Goal: Complete application form: Complete application form

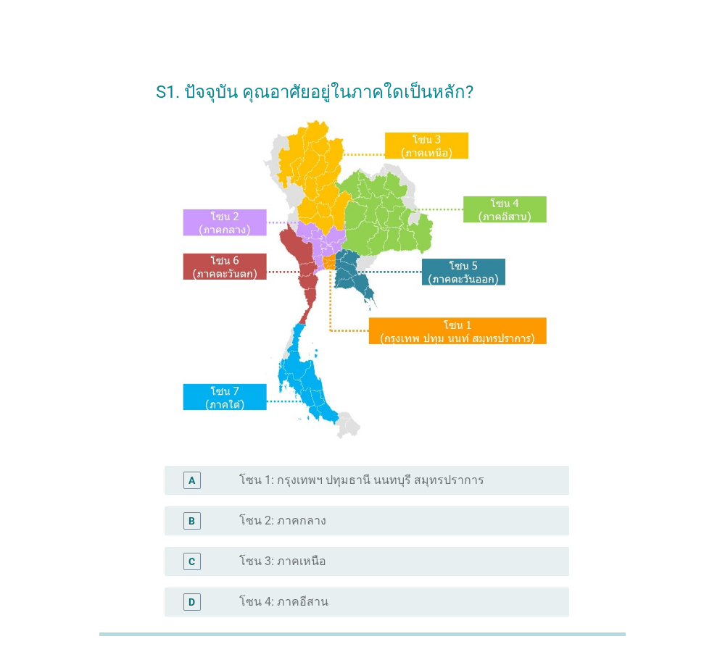
scroll to position [272, 0]
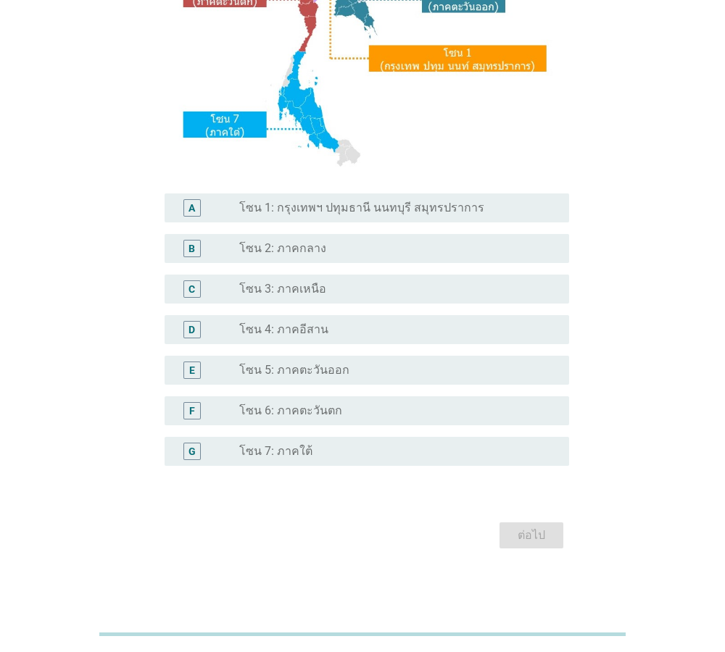
click at [289, 253] on label "โซน 2: ภาคกลาง" at bounding box center [282, 248] width 87 height 14
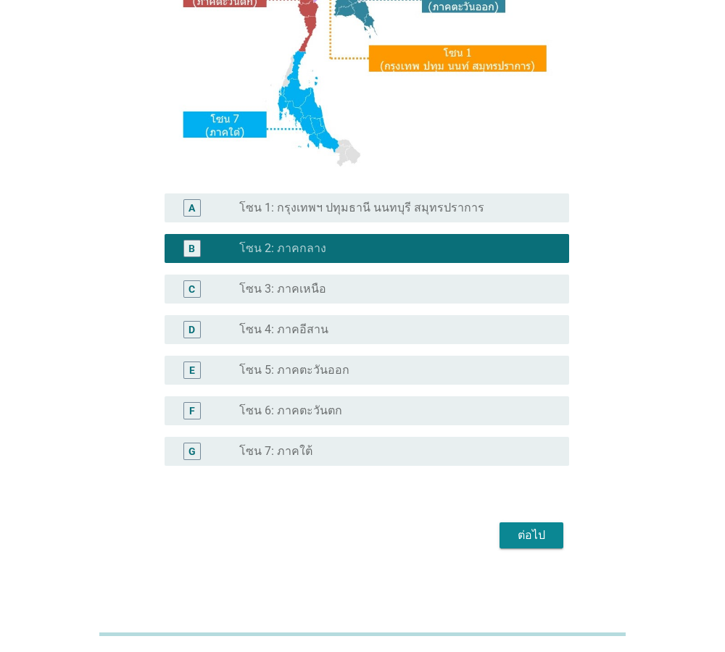
click at [540, 529] on div "ต่อไป" at bounding box center [531, 535] width 41 height 17
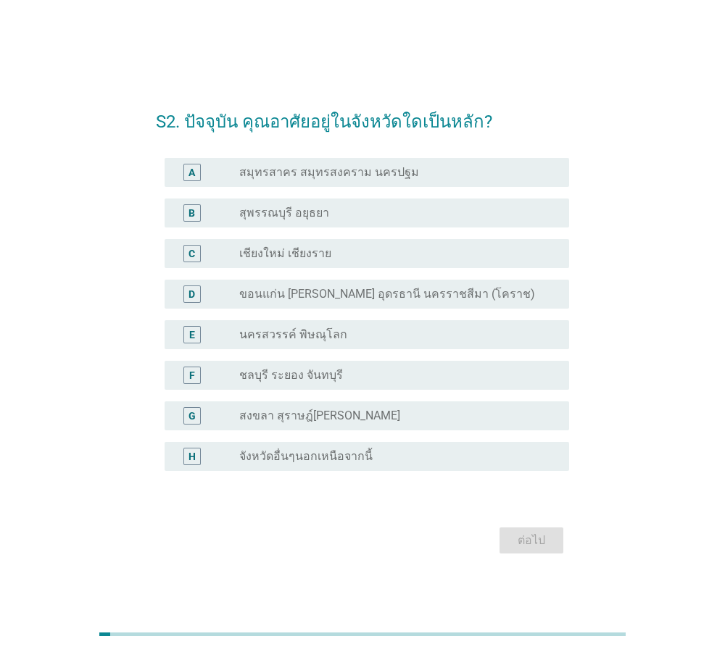
click at [317, 214] on label "สุพรรณบุรี อยุธยา" at bounding box center [284, 213] width 90 height 14
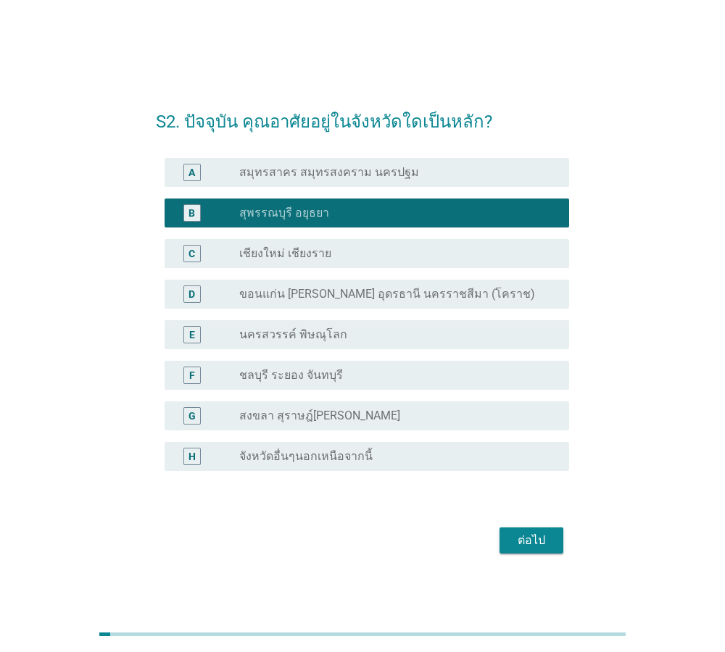
click at [536, 544] on div "ต่อไป" at bounding box center [531, 540] width 41 height 17
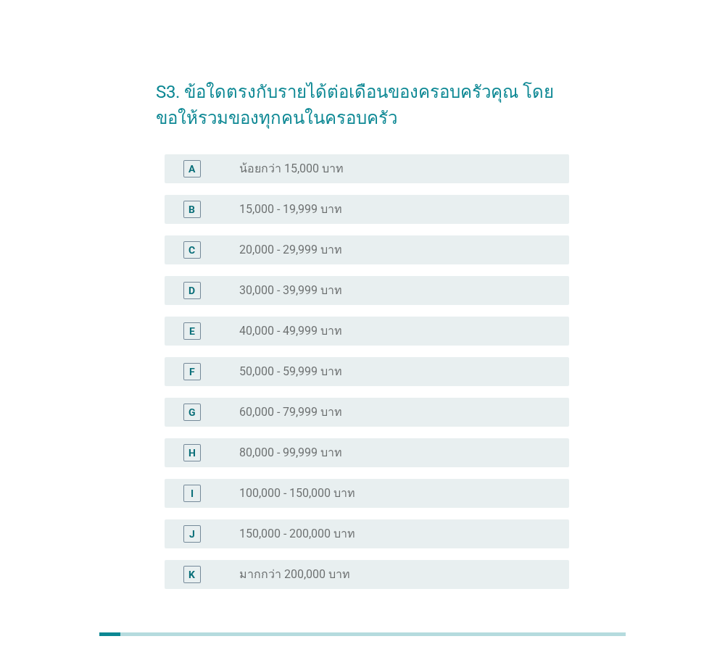
click at [310, 253] on label "20,000 - 29,999 บาท" at bounding box center [290, 250] width 103 height 14
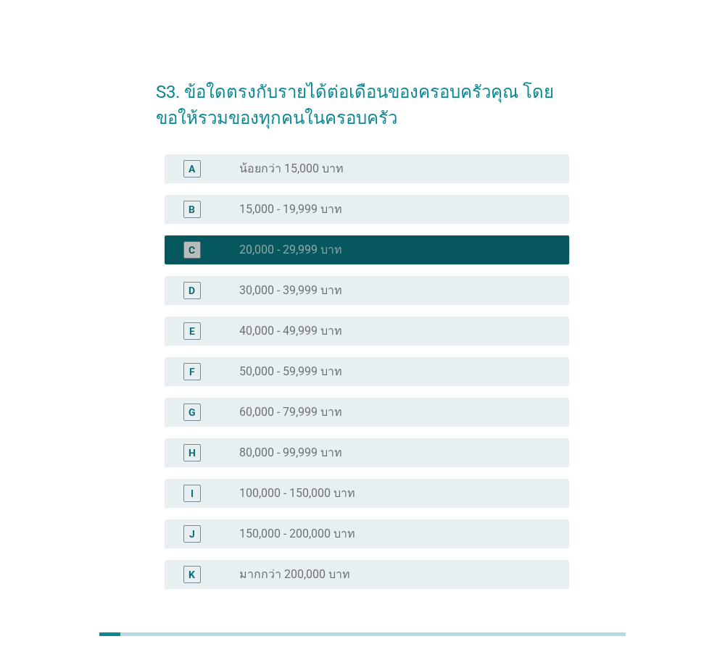
scroll to position [123, 0]
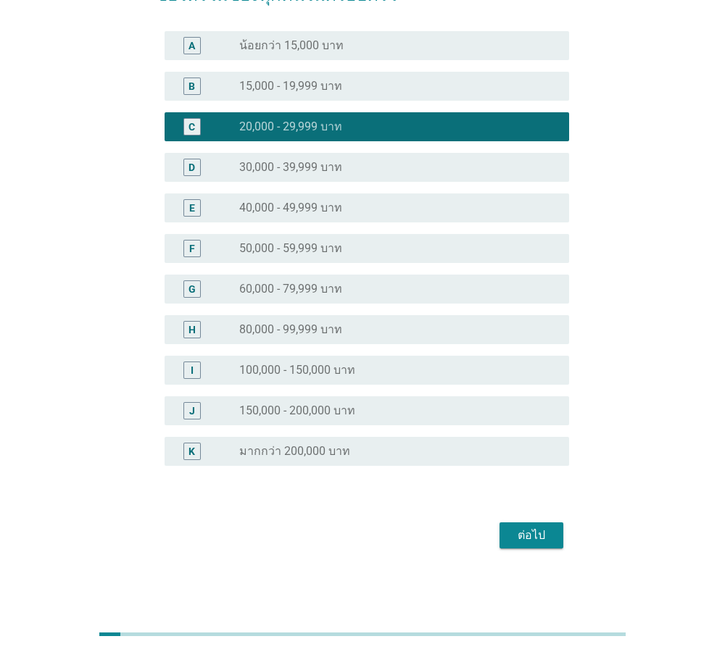
click at [506, 527] on button "ต่อไป" at bounding box center [531, 535] width 64 height 26
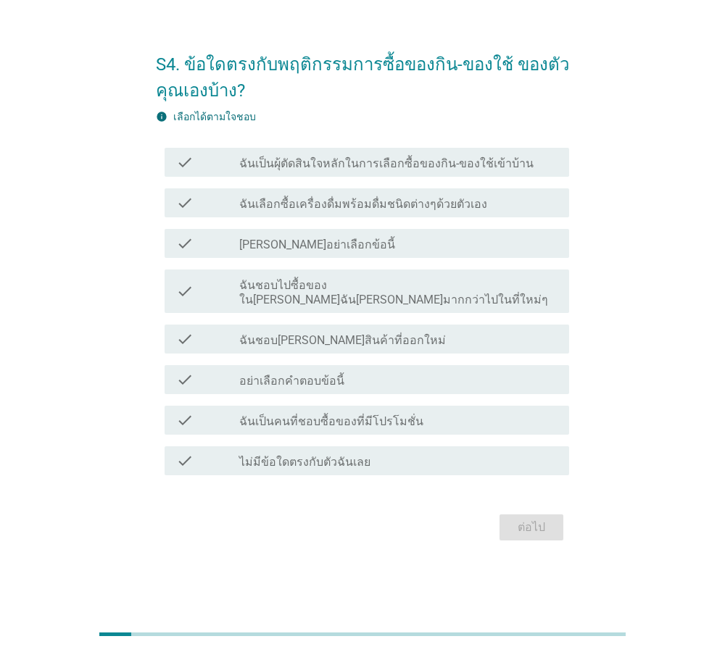
scroll to position [0, 0]
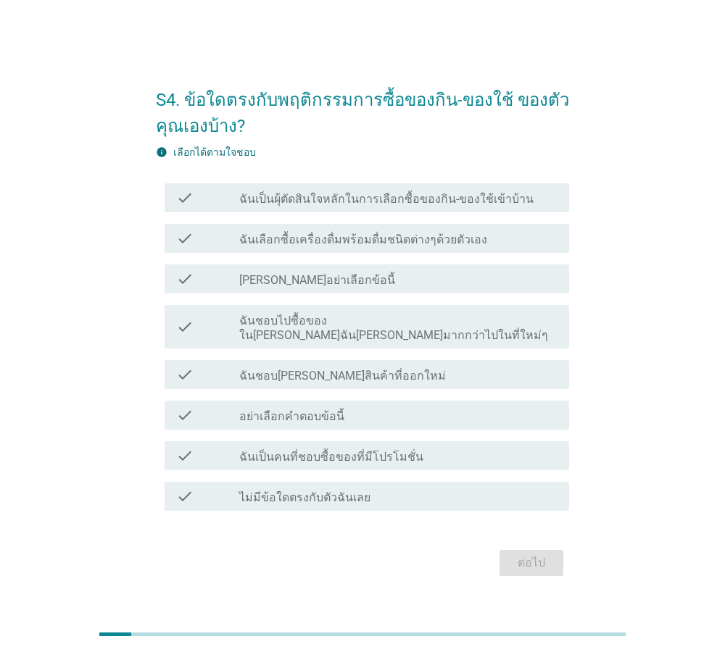
click at [426, 207] on label "ฉันเป็นผุ้ตัดสินใจหลักในการเลือกซื้อของกิน-ของใช้เข้าบ้าน" at bounding box center [386, 199] width 294 height 14
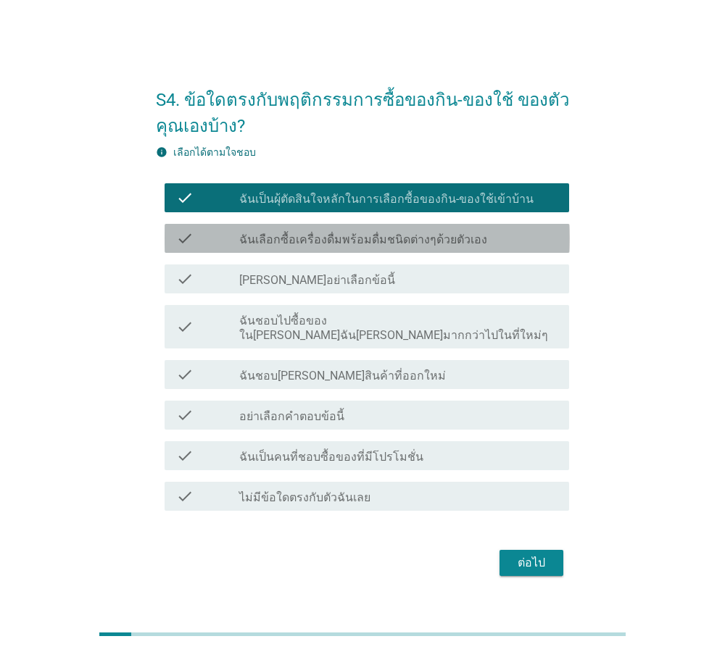
click at [344, 247] on label "ฉันเลือกซื้อเครื่องดื่มพร้อมดื่มชนิดต่างๆด้วยตัวเอง" at bounding box center [363, 240] width 248 height 14
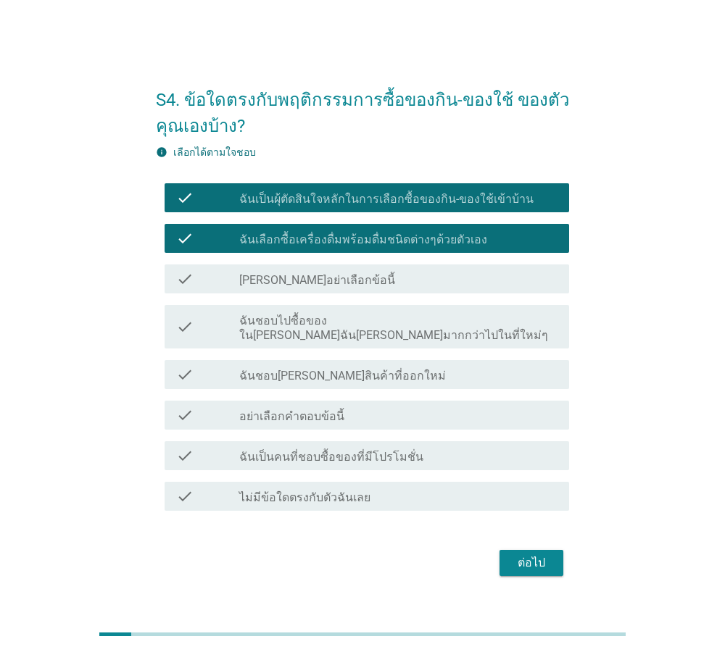
click at [332, 452] on label "ฉันเป็นคนที่ชอบซื้อของที่มีโปรโมชั่น" at bounding box center [331, 457] width 184 height 14
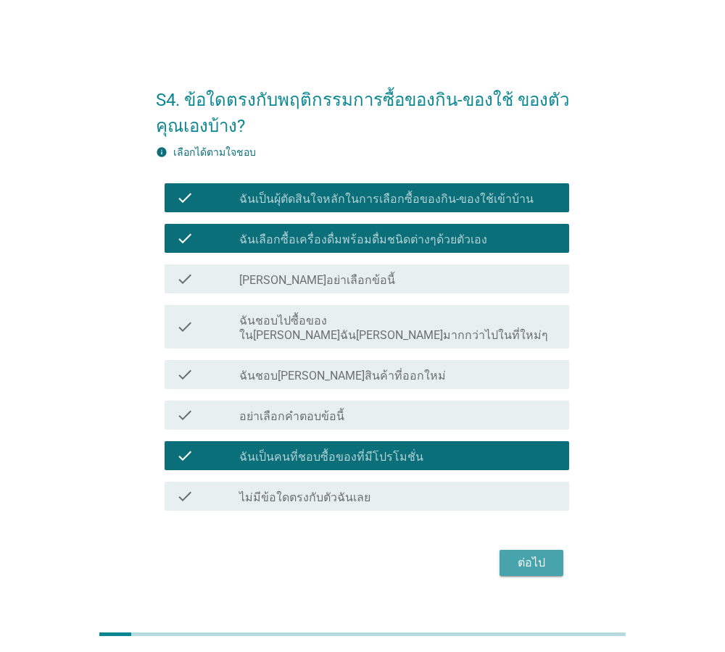
click at [526, 562] on div "ต่อไป" at bounding box center [531, 562] width 41 height 17
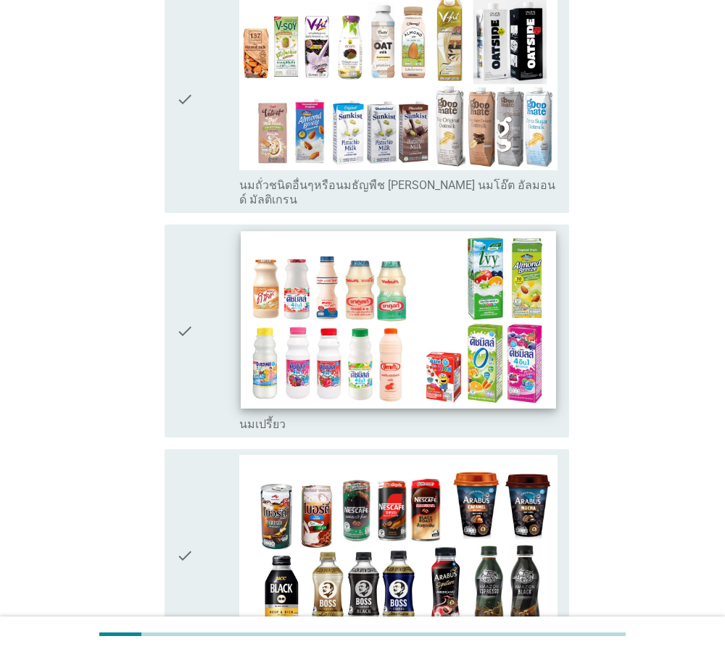
scroll to position [743, 0]
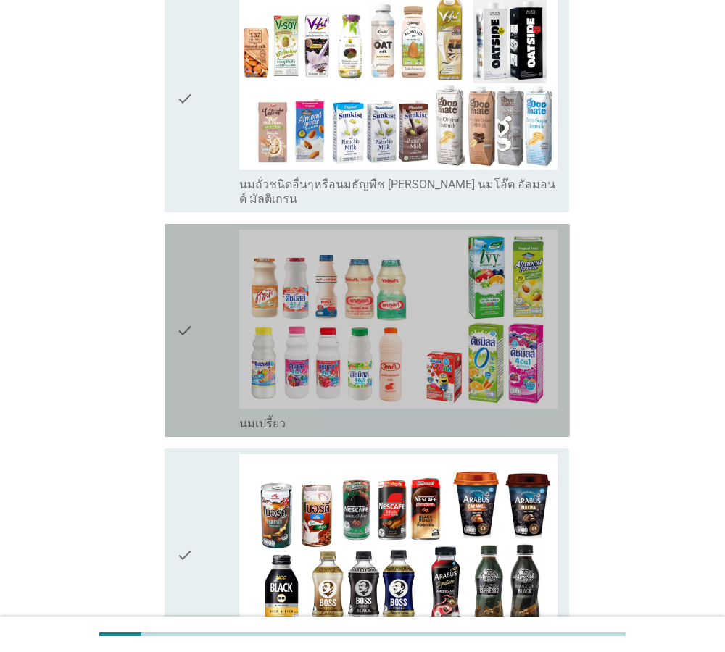
click at [204, 290] on div "check" at bounding box center [208, 330] width 64 height 201
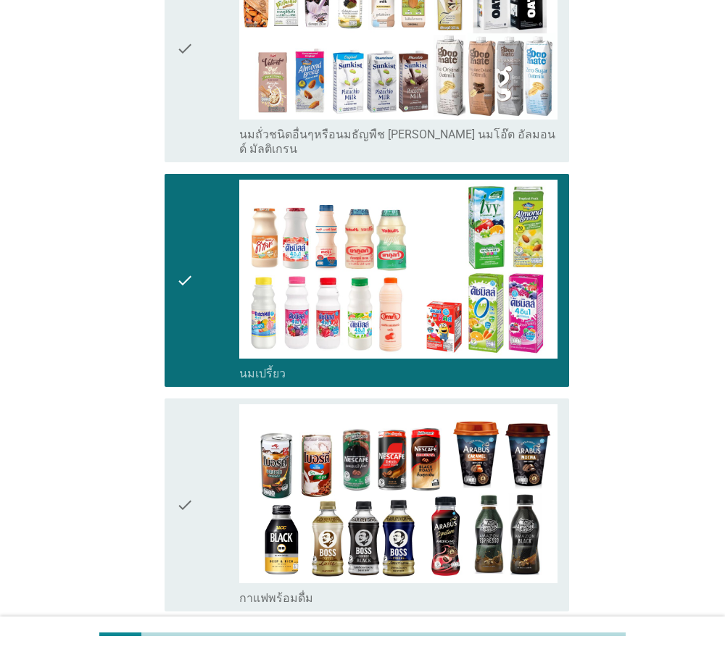
scroll to position [991, 0]
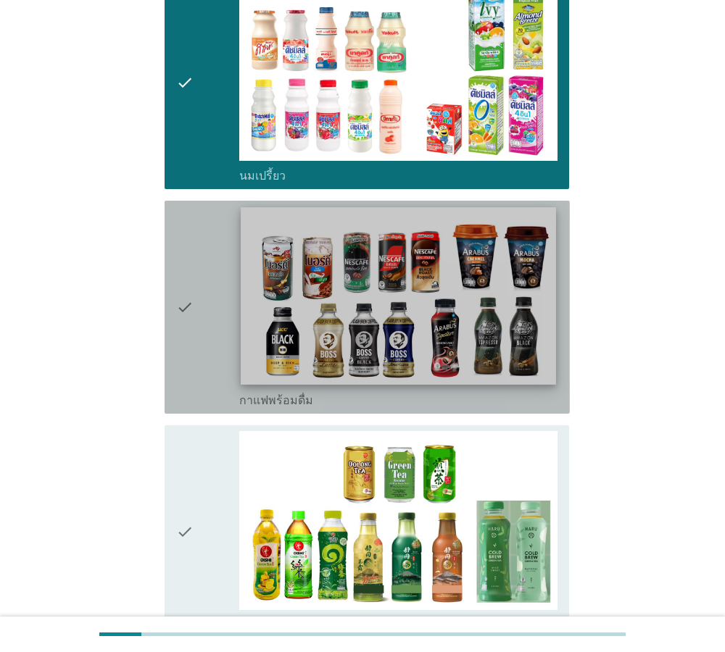
click at [250, 252] on img at bounding box center [398, 295] width 314 height 177
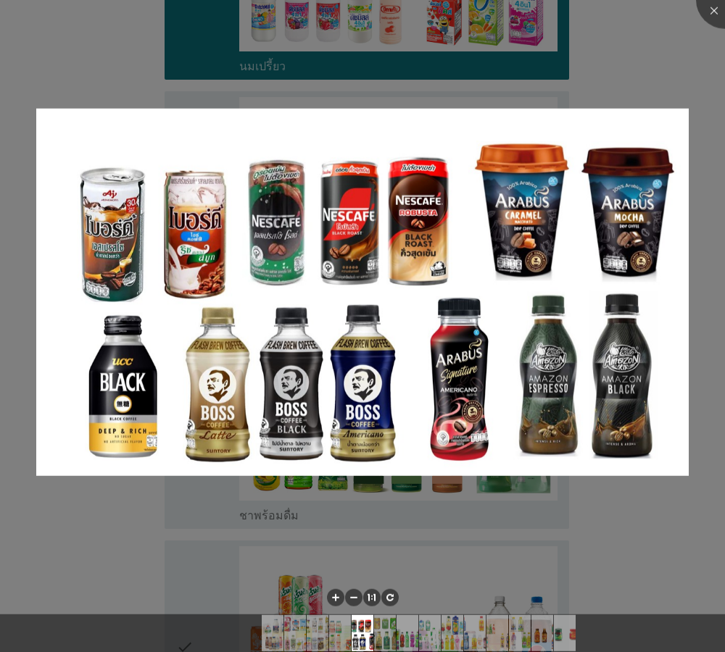
scroll to position [1239, 0]
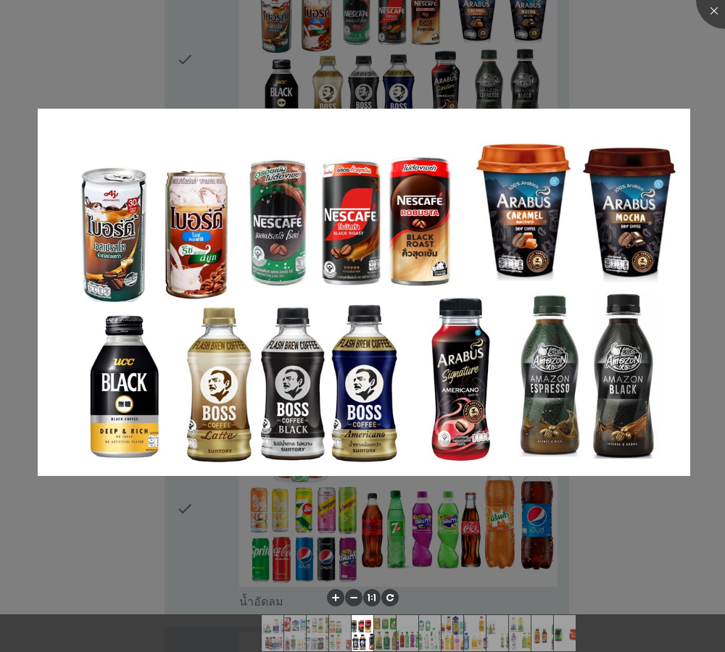
click at [391, 533] on div at bounding box center [362, 326] width 725 height 652
click at [530, 562] on div at bounding box center [362, 326] width 725 height 652
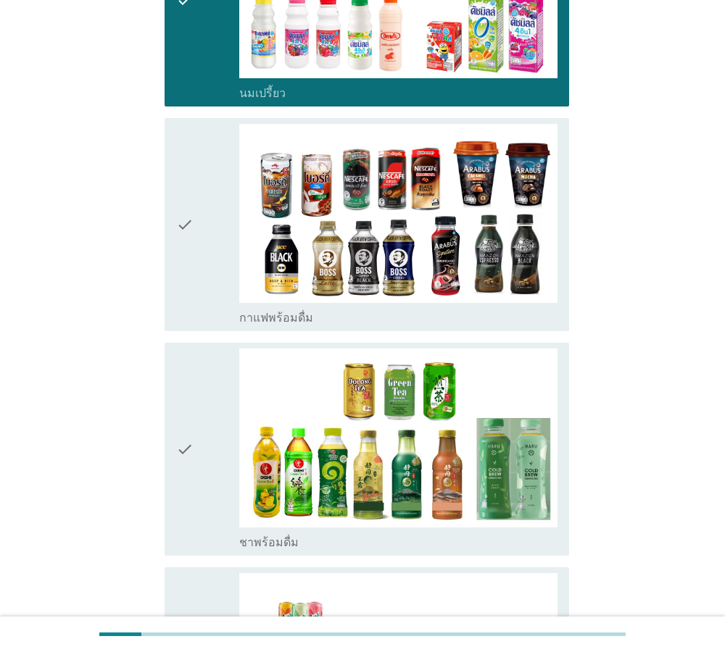
scroll to position [826, 0]
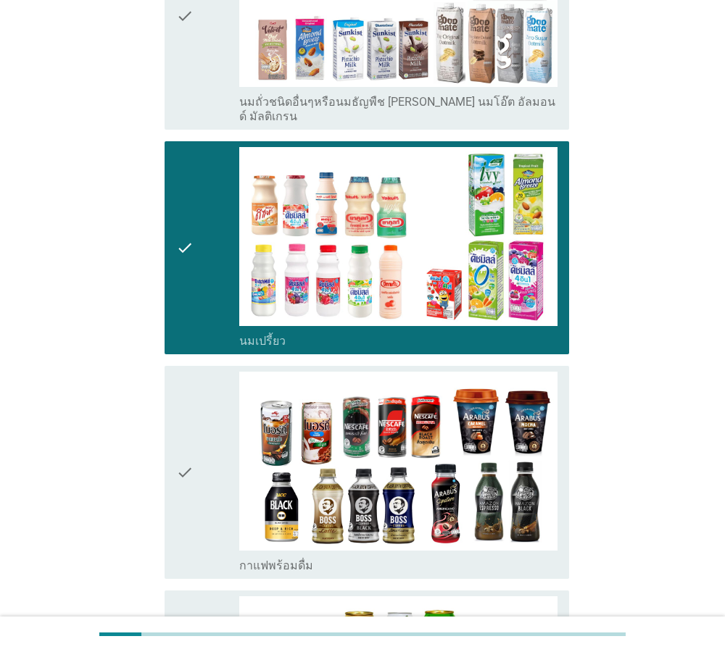
click at [181, 435] on icon "check" at bounding box center [184, 472] width 17 height 201
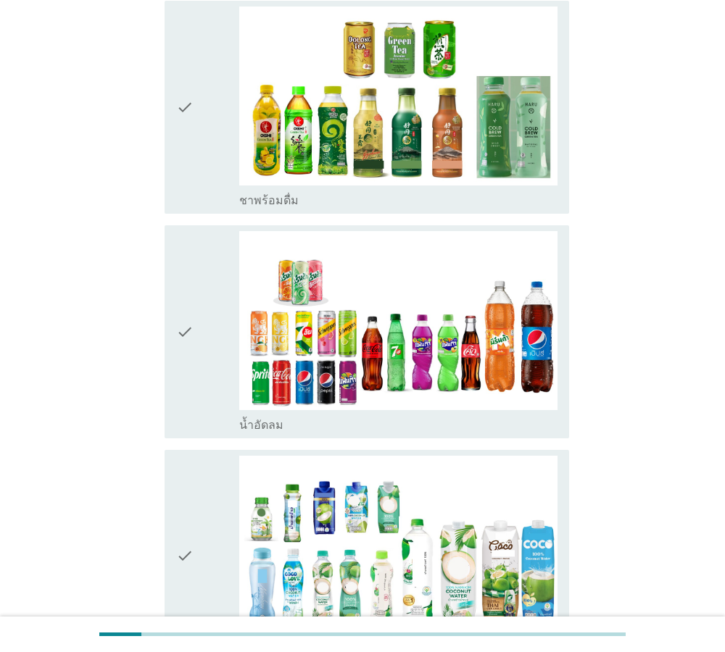
scroll to position [1487, 0]
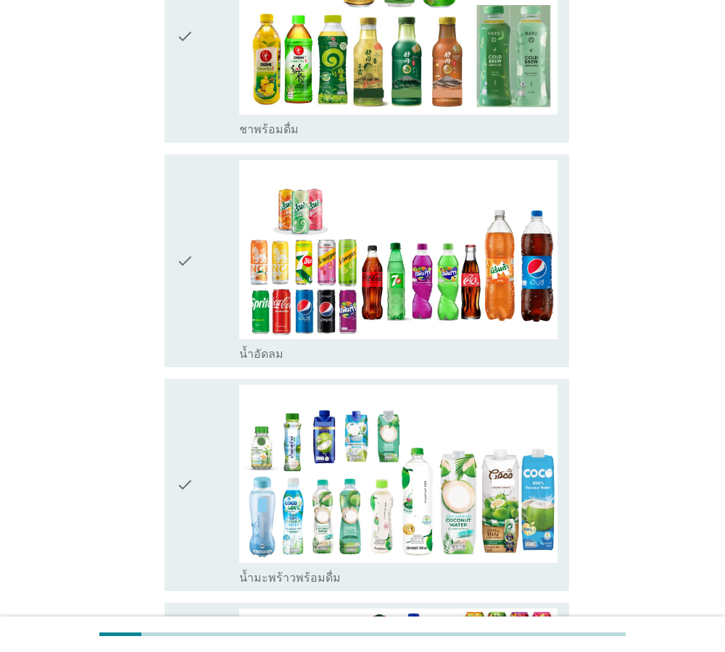
click at [186, 221] on icon "check" at bounding box center [184, 260] width 17 height 201
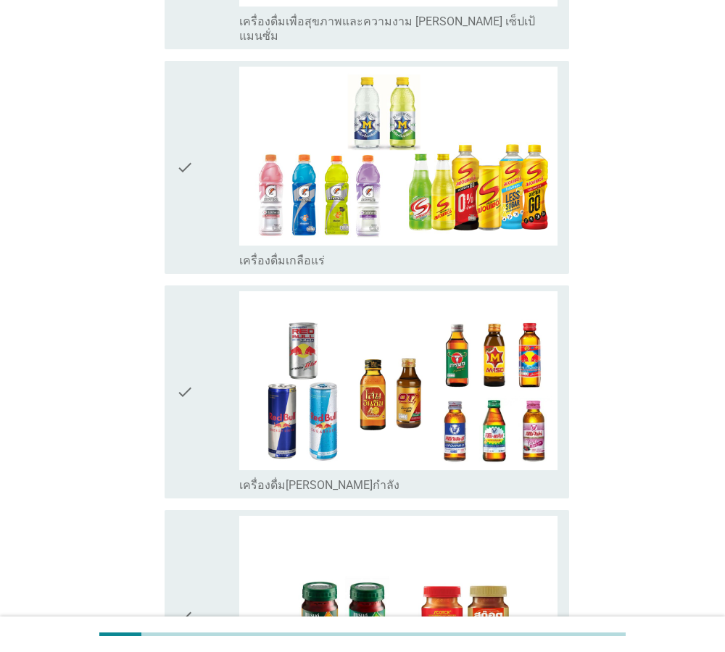
scroll to position [2726, 0]
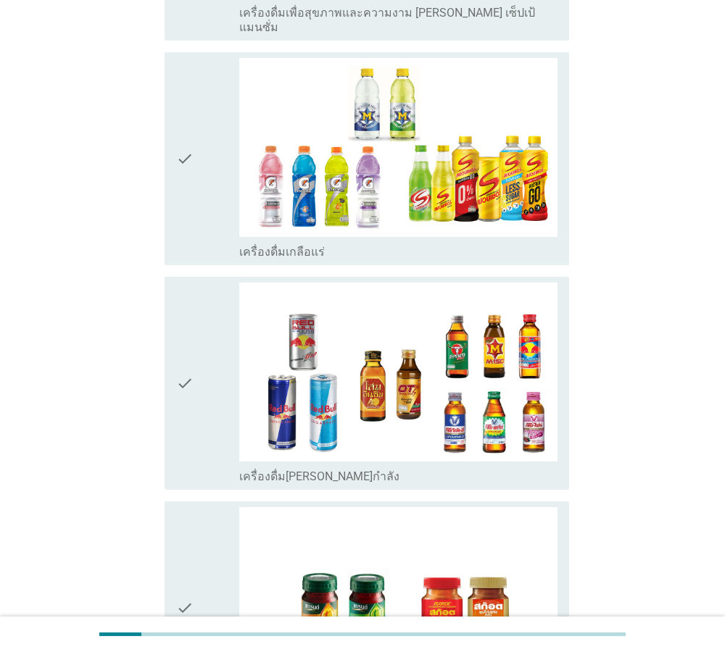
click at [186, 324] on icon "check" at bounding box center [184, 383] width 17 height 201
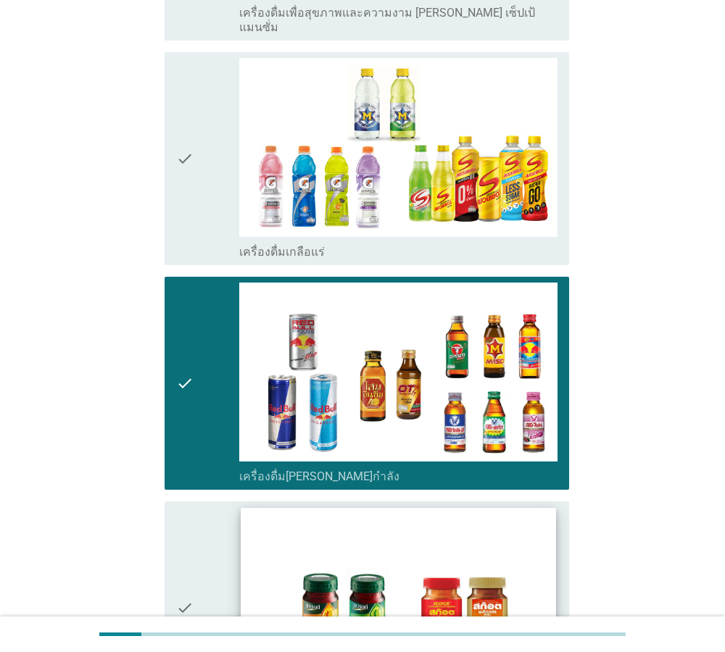
scroll to position [2937, 0]
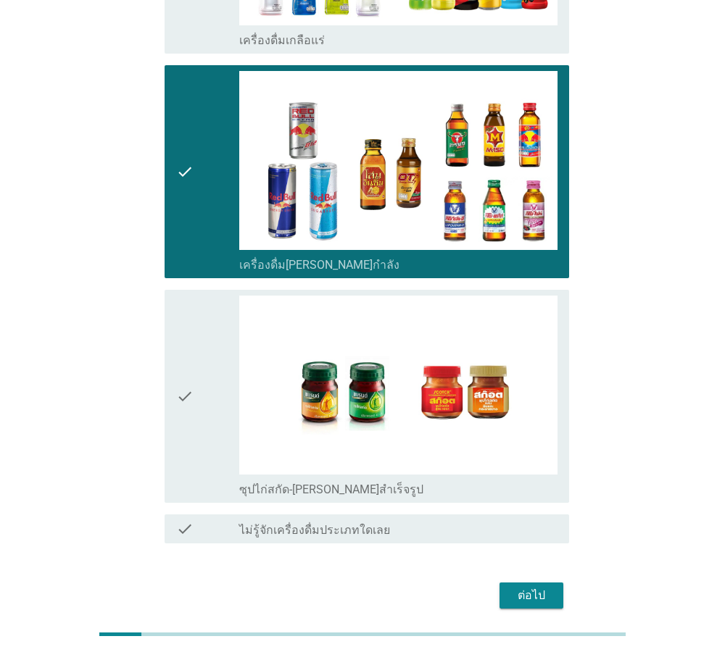
click at [553, 583] on button "ต่อไป" at bounding box center [531, 596] width 64 height 26
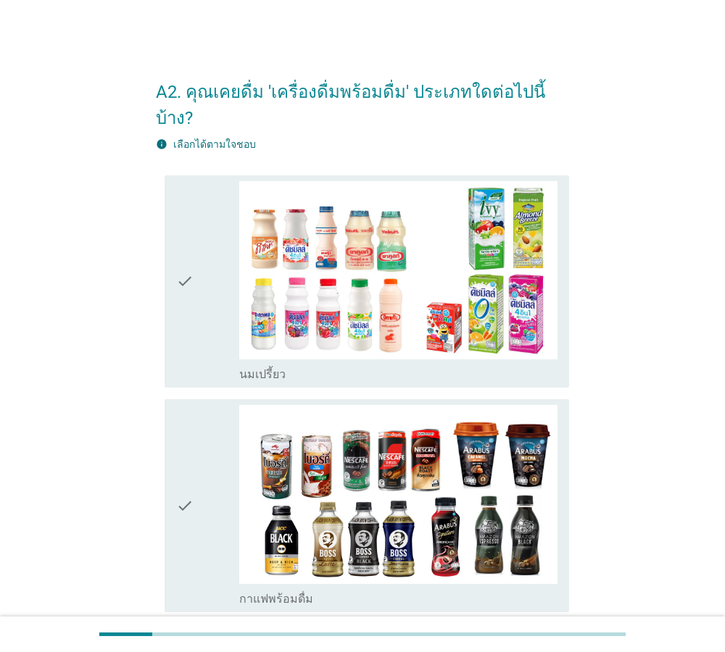
click at [186, 258] on icon "check" at bounding box center [184, 281] width 17 height 201
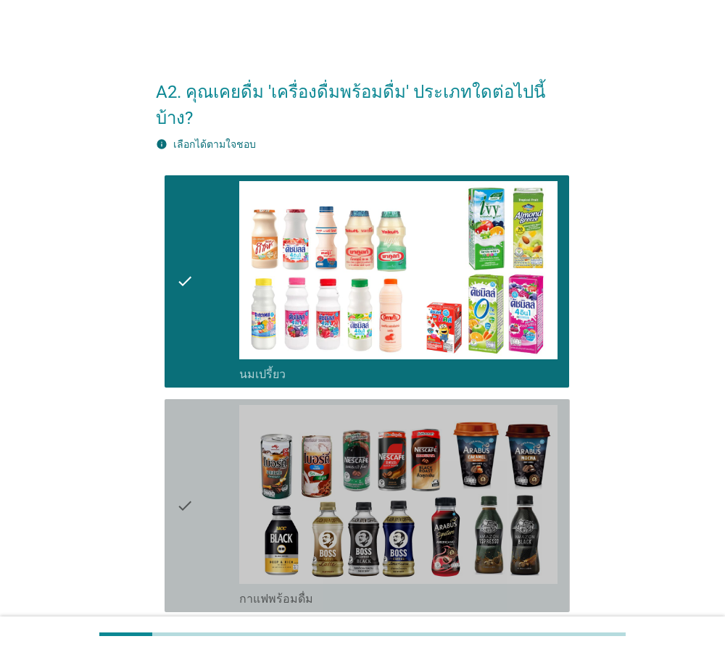
click at [183, 475] on icon "check" at bounding box center [184, 505] width 17 height 201
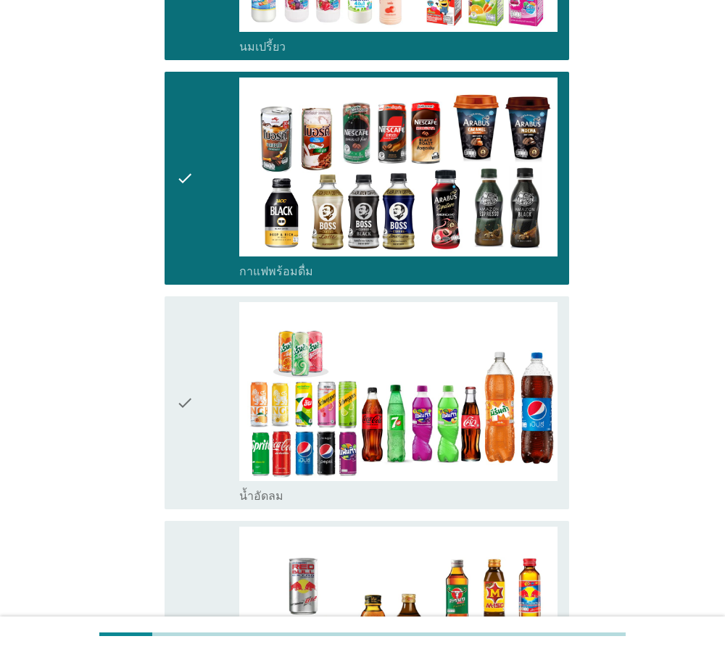
scroll to position [330, 0]
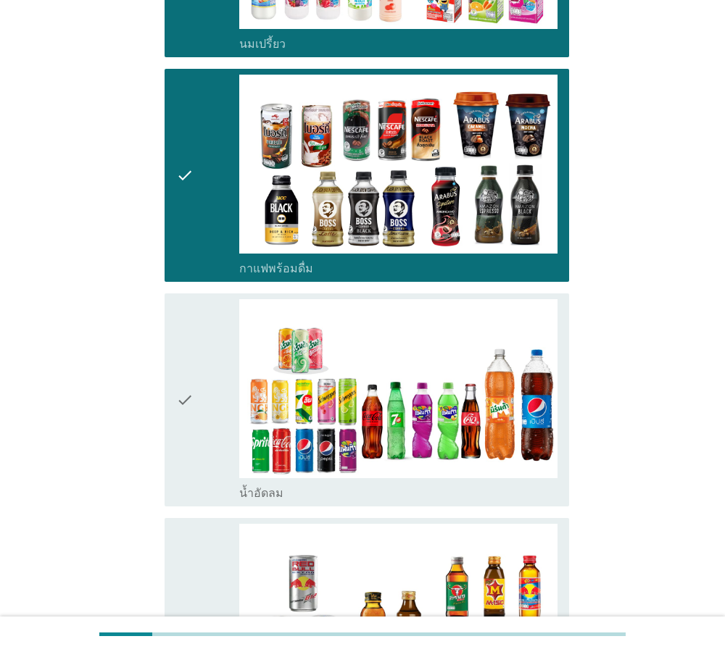
click at [178, 377] on icon "check" at bounding box center [184, 399] width 17 height 201
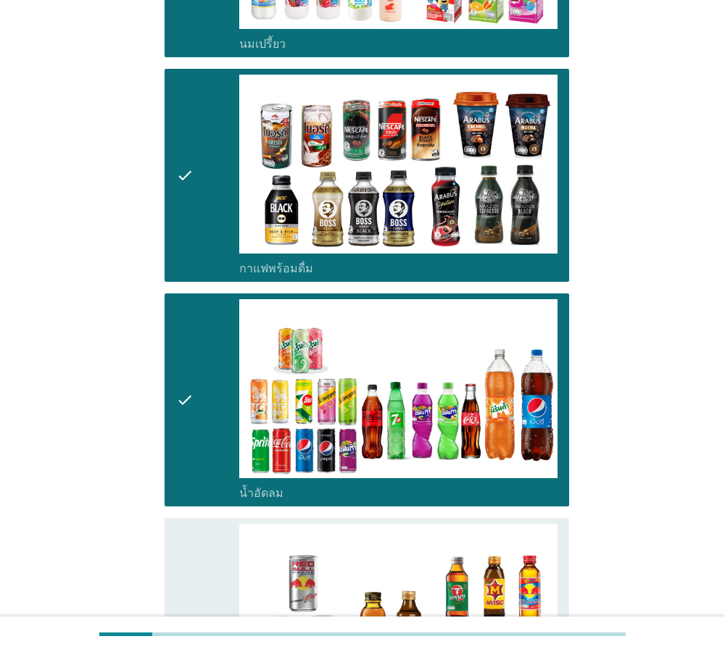
click at [181, 530] on icon "check" at bounding box center [184, 624] width 17 height 201
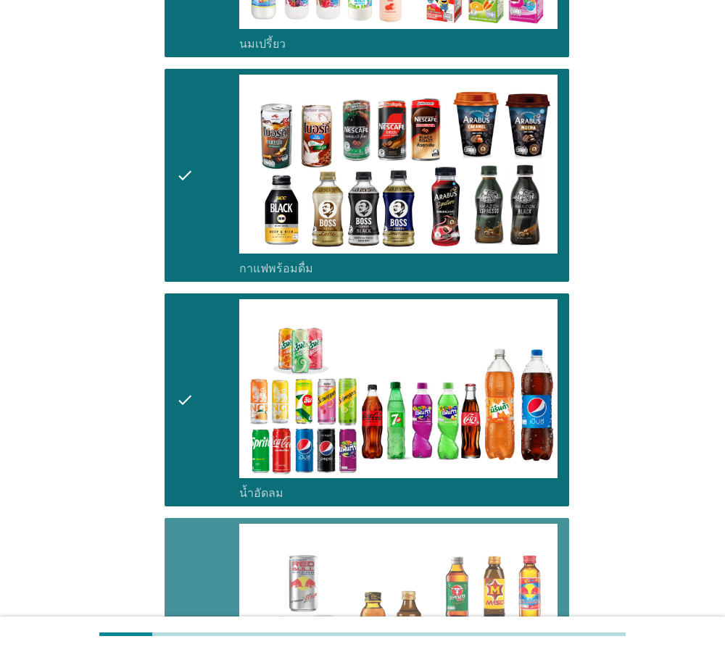
scroll to position [591, 0]
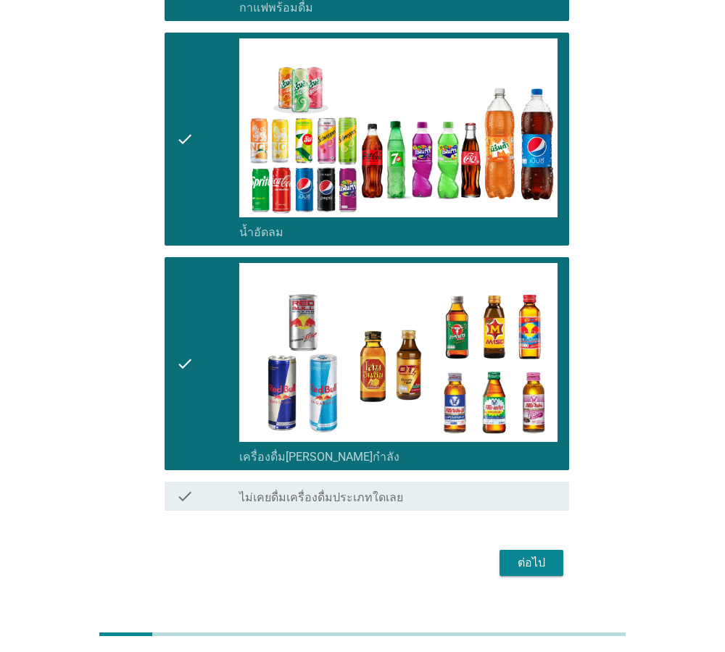
click at [516, 554] on div "ต่อไป" at bounding box center [531, 562] width 41 height 17
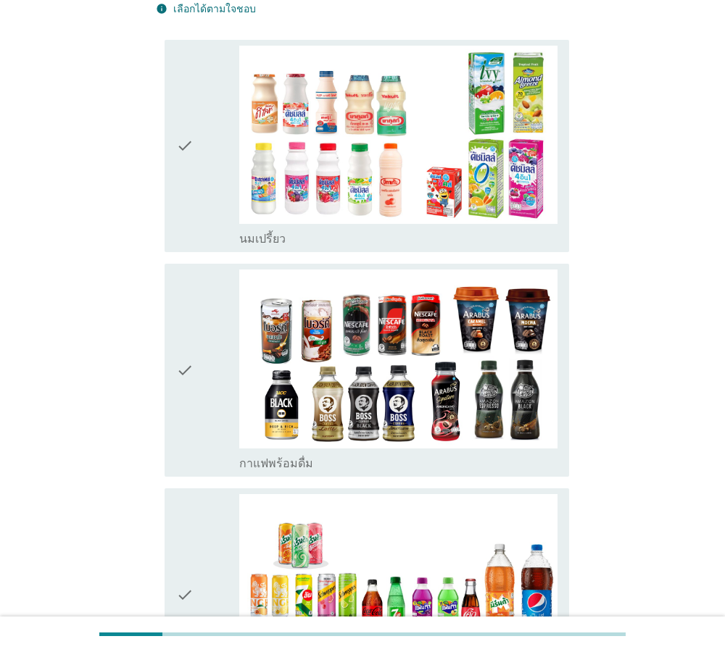
scroll to position [248, 0]
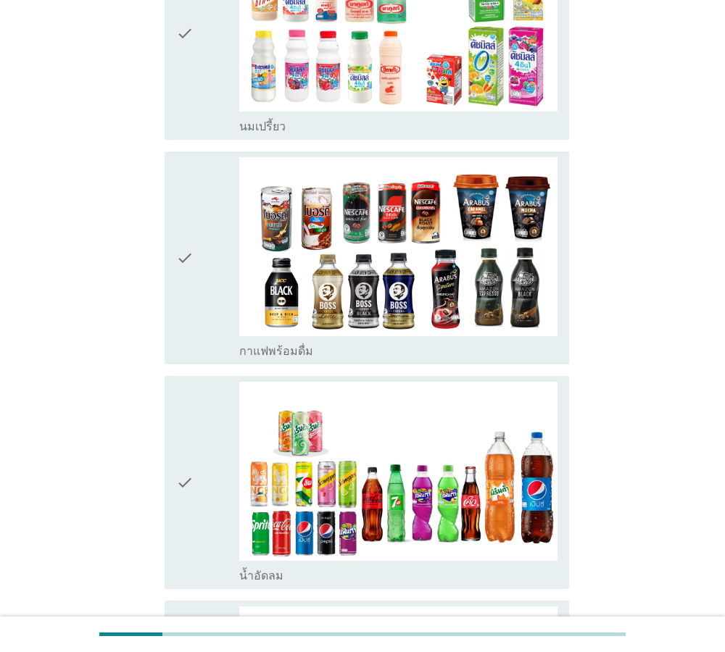
click at [189, 470] on icon "check" at bounding box center [184, 482] width 17 height 201
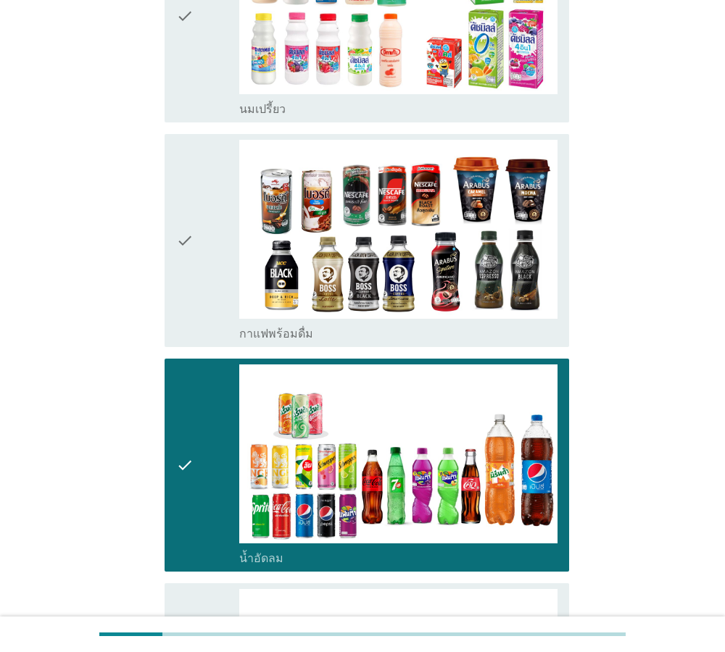
scroll to position [578, 0]
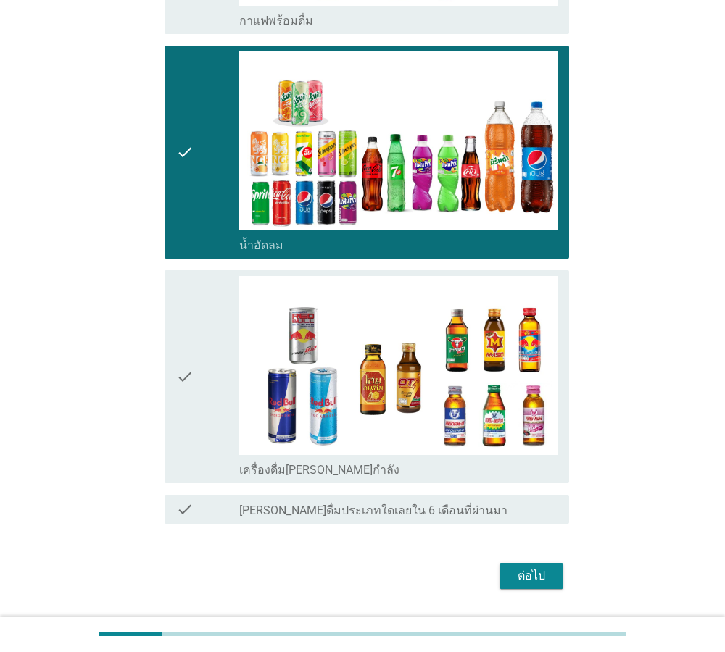
click at [184, 386] on icon "check" at bounding box center [184, 376] width 17 height 201
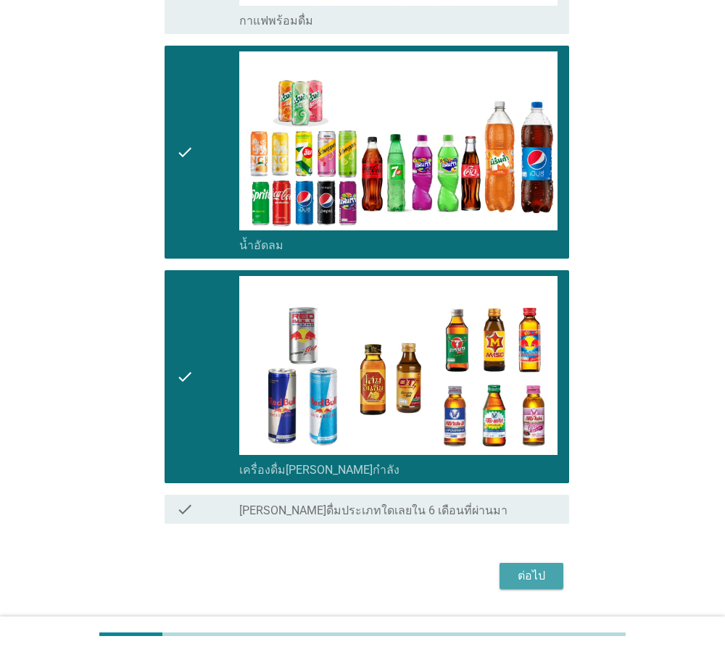
click at [530, 573] on div "ต่อไป" at bounding box center [531, 575] width 41 height 17
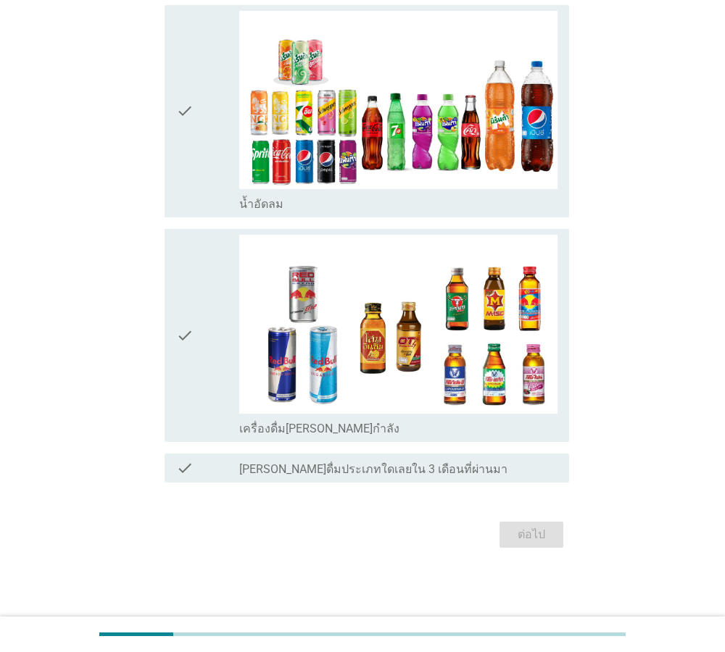
scroll to position [0, 0]
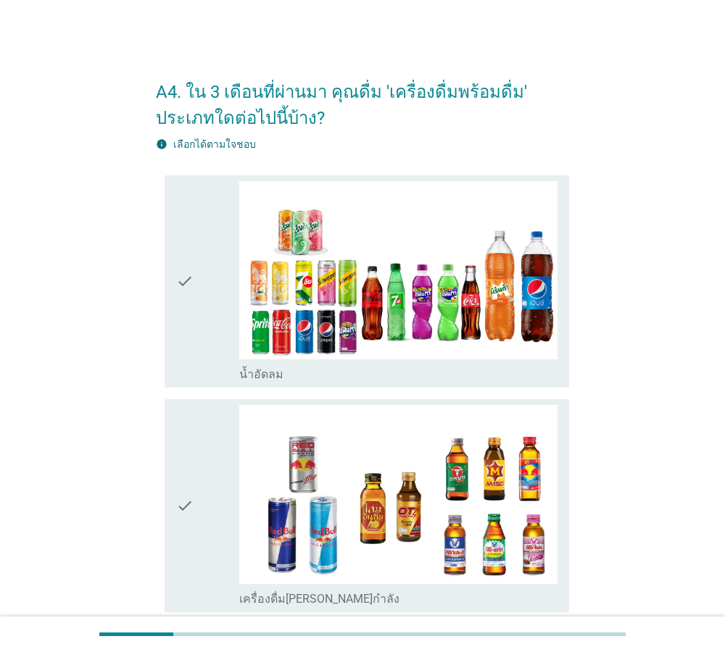
click at [178, 498] on icon "check" at bounding box center [184, 505] width 17 height 201
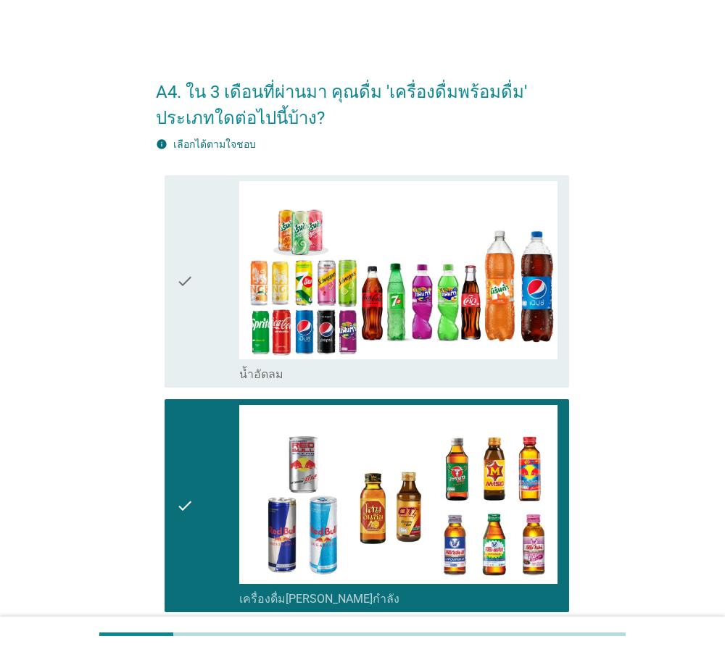
scroll to position [170, 0]
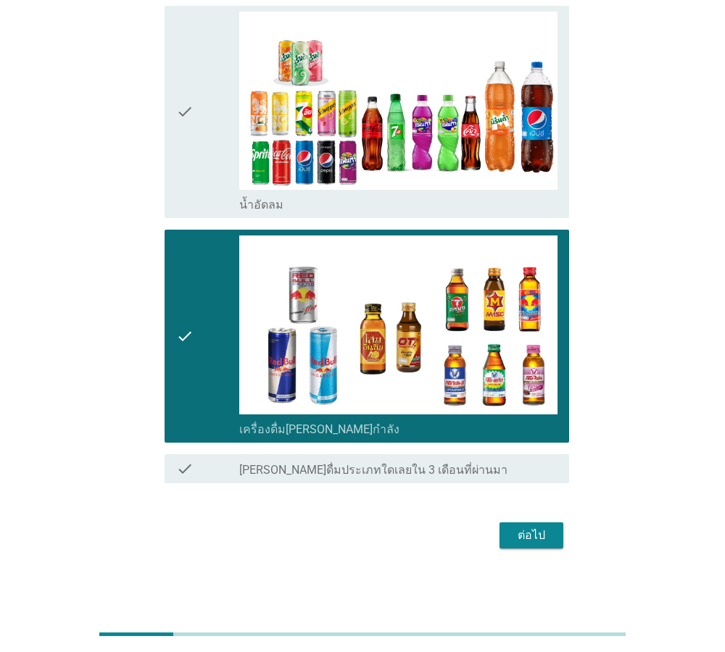
click at [514, 543] on div "ต่อไป" at bounding box center [531, 535] width 41 height 17
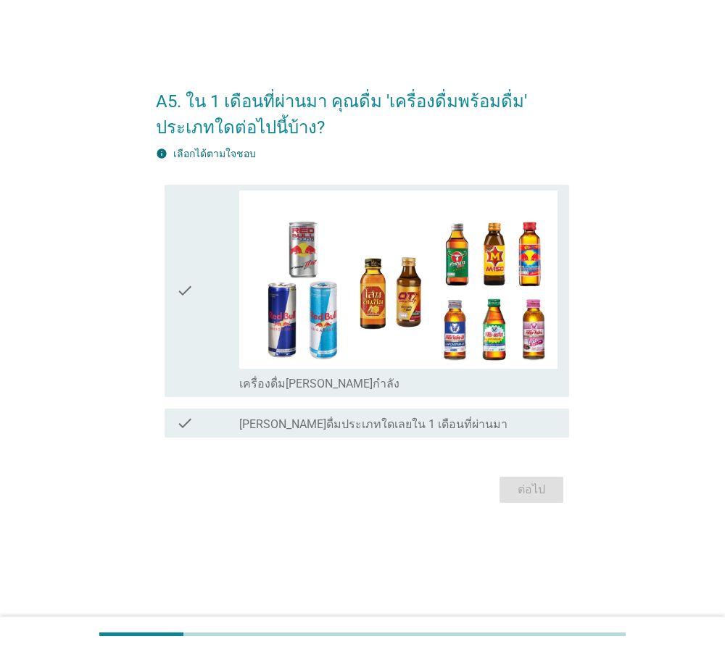
scroll to position [0, 0]
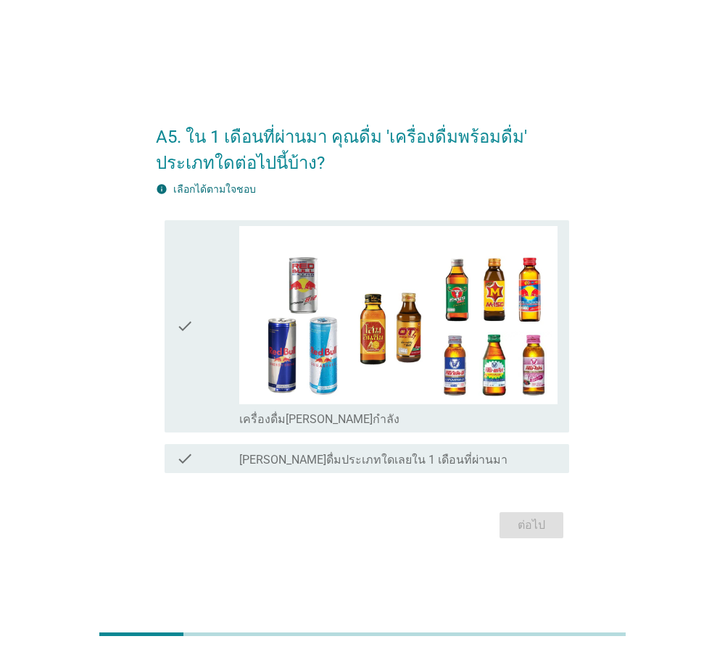
click at [181, 317] on icon "check" at bounding box center [184, 326] width 17 height 201
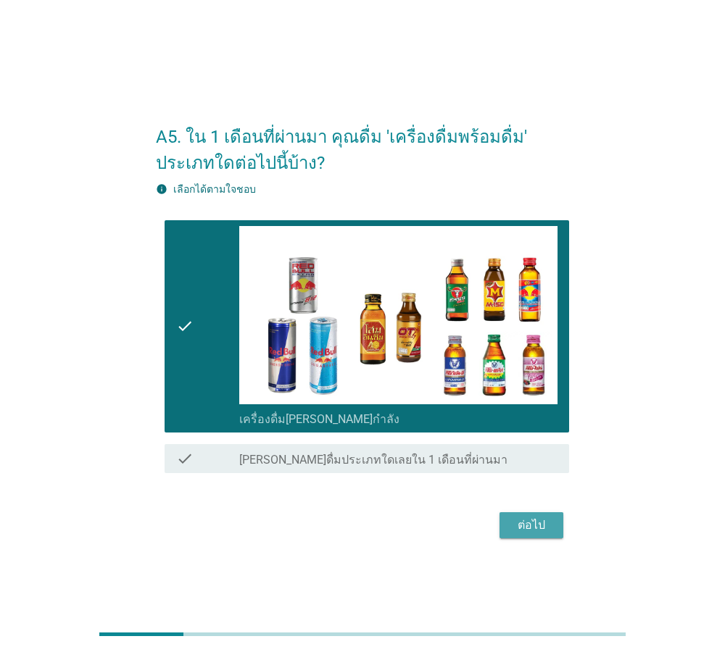
click at [525, 532] on div "ต่อไป" at bounding box center [531, 525] width 41 height 17
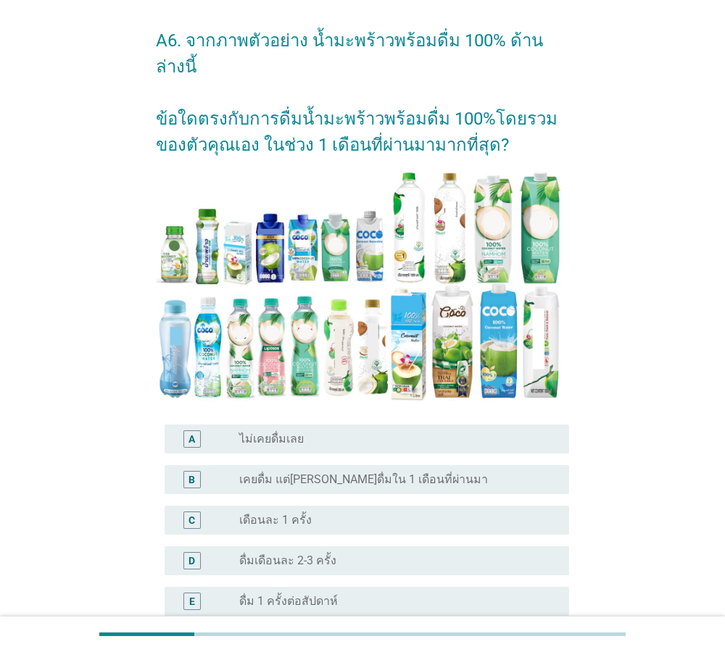
scroll to position [83, 0]
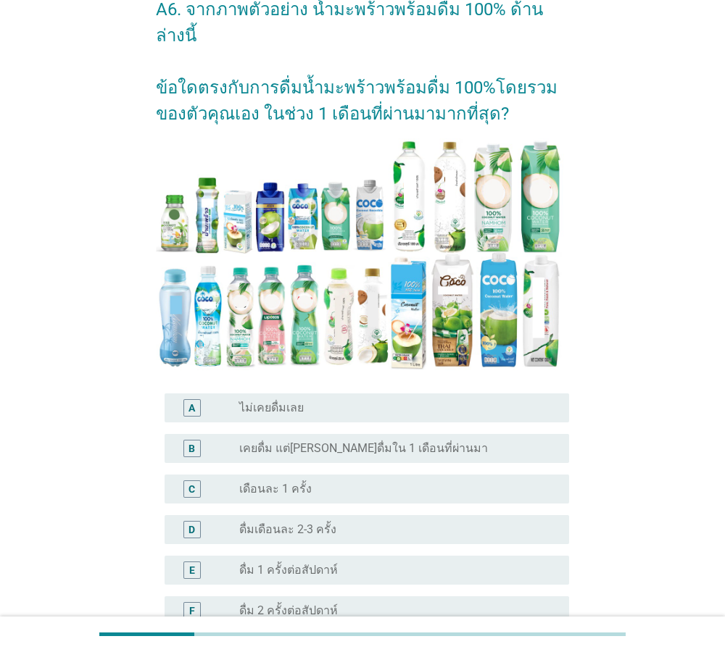
click at [300, 401] on label "ไม่เคยดื่มเลย" at bounding box center [271, 408] width 64 height 14
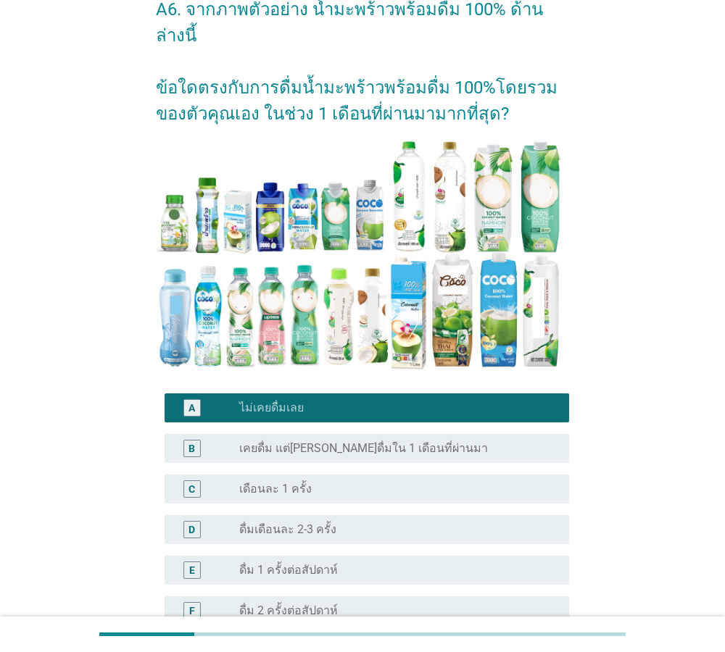
scroll to position [379, 0]
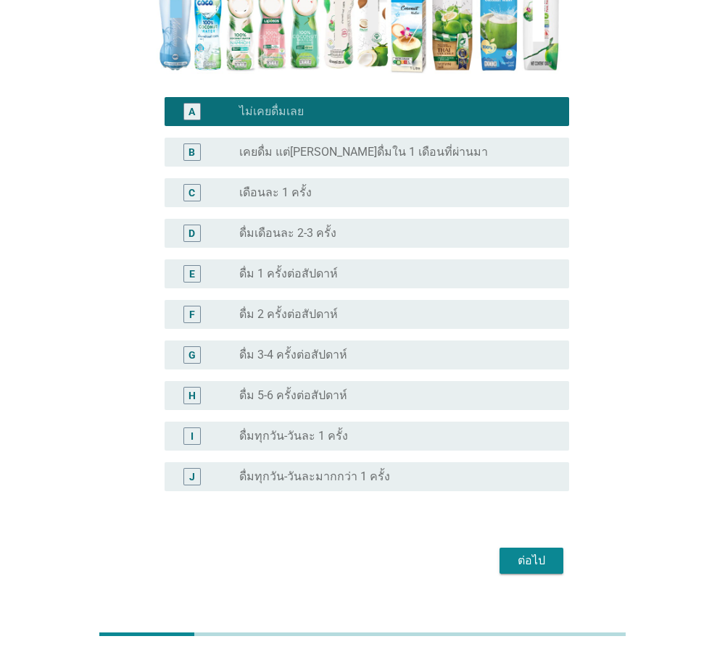
click at [512, 552] on div "ต่อไป" at bounding box center [531, 560] width 41 height 17
